Goal: Check status: Check status

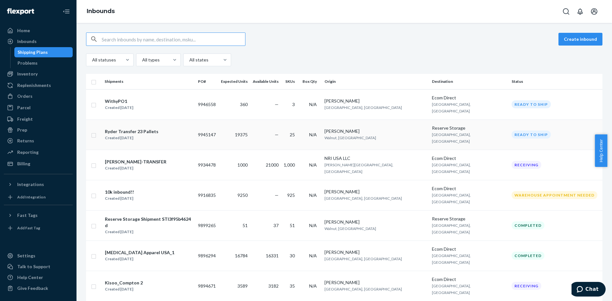
click at [178, 128] on div "Ryder Transfer 23 Pallets Created [DATE]" at bounding box center [149, 134] width 88 height 13
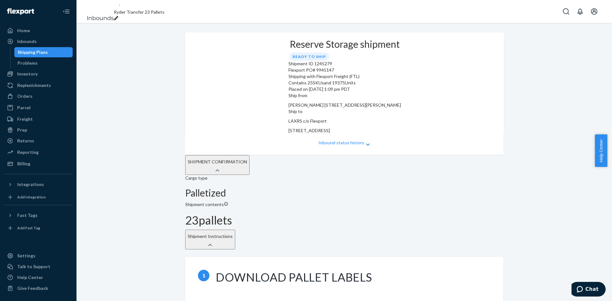
click at [345, 140] on p "Inbound status history" at bounding box center [341, 143] width 46 height 6
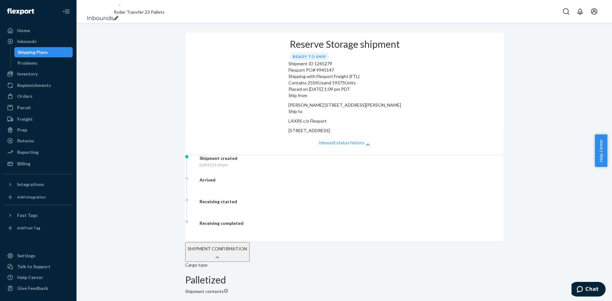
click at [336, 144] on p "Inbound status history" at bounding box center [341, 143] width 46 height 6
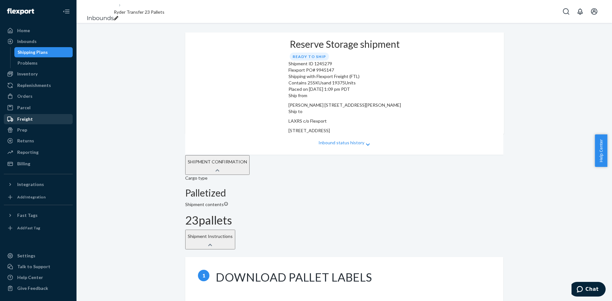
click at [20, 119] on div "Freight" at bounding box center [25, 119] width 16 height 6
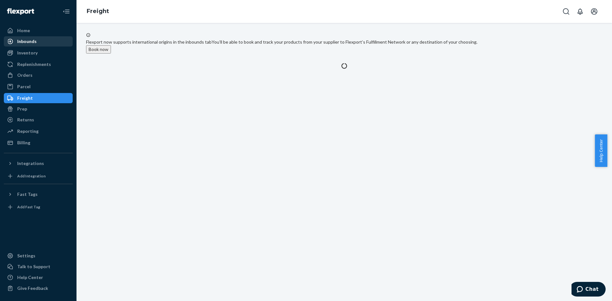
click at [25, 41] on div "Inbounds" at bounding box center [26, 41] width 19 height 6
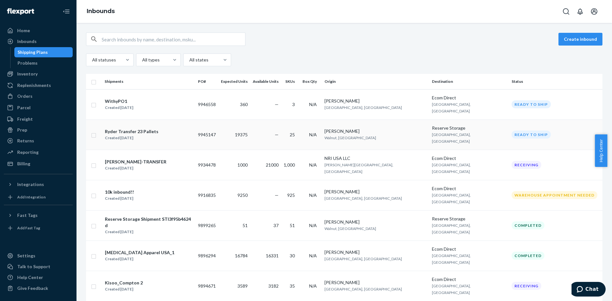
click at [174, 129] on div "Ryder Transfer 23 Pallets Created [DATE]" at bounding box center [149, 134] width 88 height 13
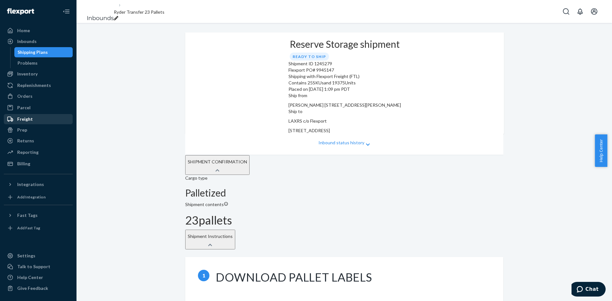
click at [25, 118] on div "Freight" at bounding box center [25, 119] width 16 height 6
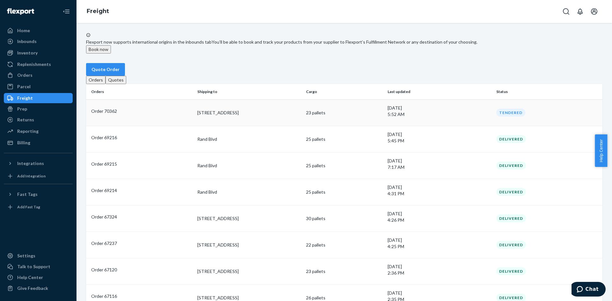
click at [147, 114] on p "Order 70362" at bounding box center [141, 111] width 101 height 6
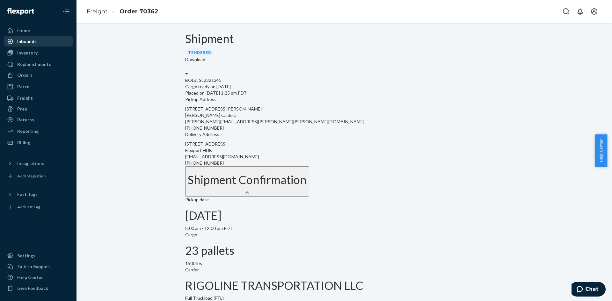
click at [24, 42] on div "Inbounds" at bounding box center [26, 41] width 19 height 6
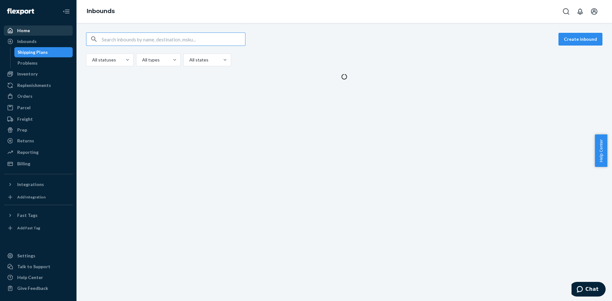
click at [24, 32] on div "Home" at bounding box center [23, 30] width 13 height 6
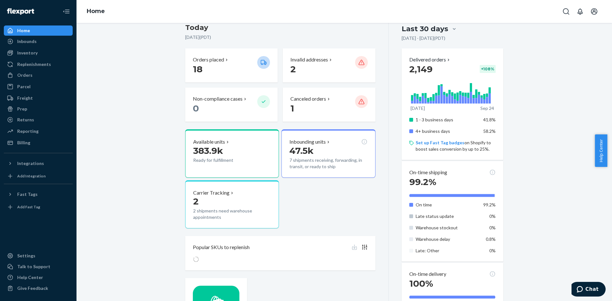
scroll to position [64, 0]
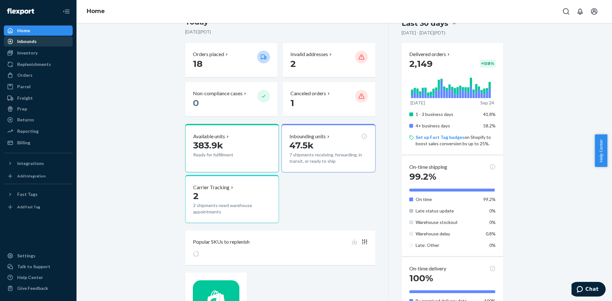
click at [19, 40] on div "Inbounds" at bounding box center [26, 41] width 19 height 6
